Goal: Navigation & Orientation: Understand site structure

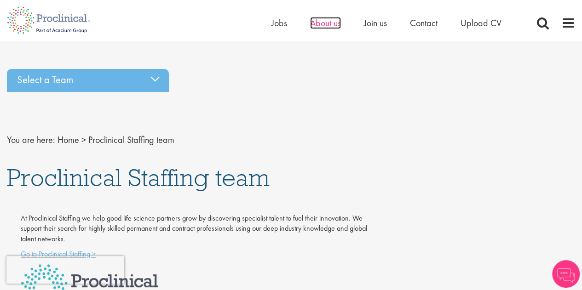
click at [320, 27] on span "About us" at bounding box center [325, 23] width 31 height 12
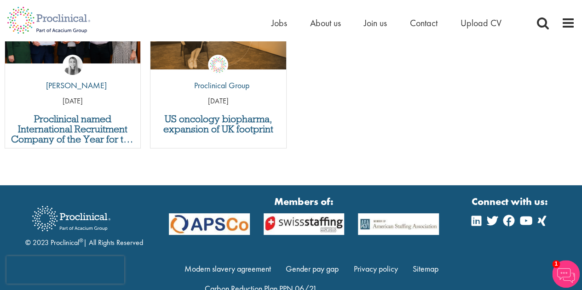
scroll to position [3560, 0]
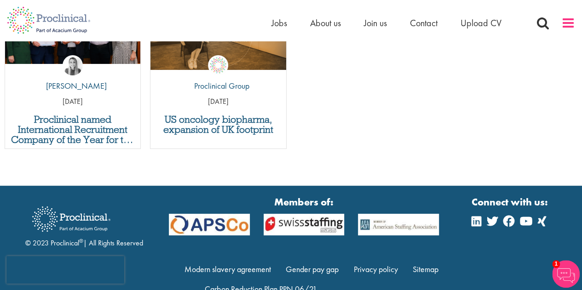
click at [565, 25] on span at bounding box center [568, 23] width 14 height 14
drag, startPoint x: 572, startPoint y: 23, endPoint x: 567, endPoint y: 20, distance: 6.4
click at [567, 20] on span at bounding box center [568, 23] width 14 height 14
click at [568, 21] on span at bounding box center [568, 23] width 14 height 14
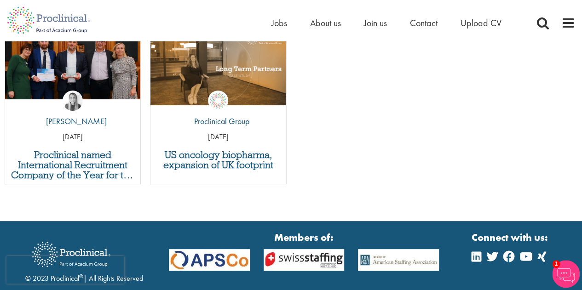
scroll to position [3586, 0]
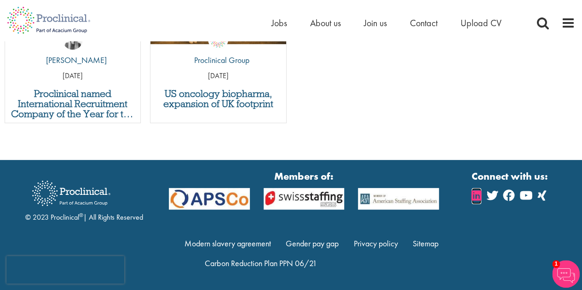
click at [478, 194] on icon at bounding box center [477, 195] width 10 height 11
